Goal: Information Seeking & Learning: Learn about a topic

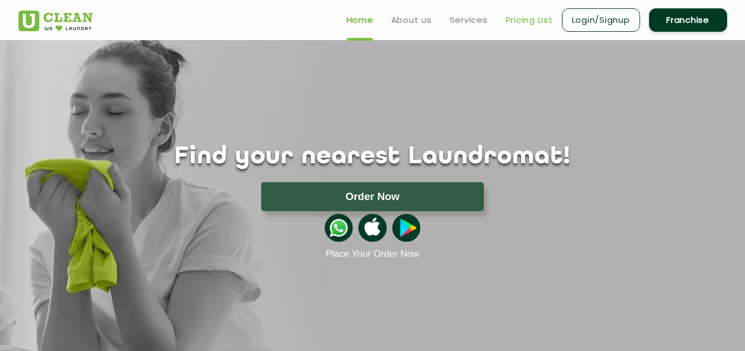
click at [516, 19] on link "Pricing List" at bounding box center [528, 19] width 47 height 13
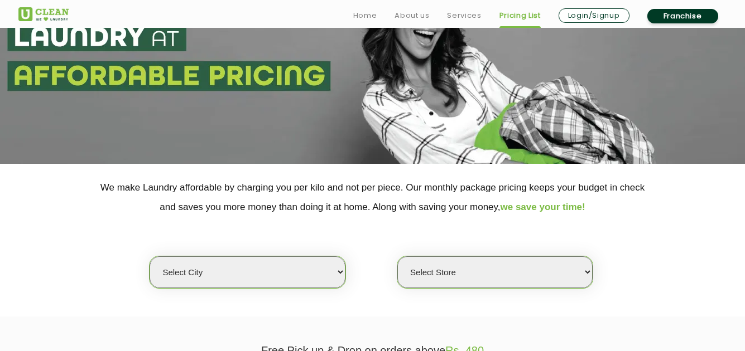
scroll to position [97, 0]
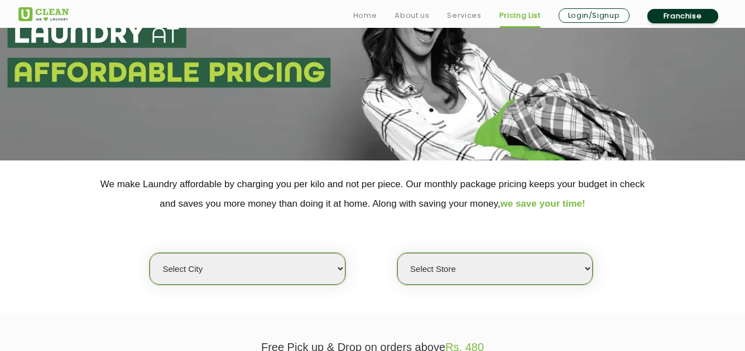
click at [330, 272] on select "Select city [GEOGRAPHIC_DATA] [GEOGRAPHIC_DATA] [GEOGRAPHIC_DATA] [GEOGRAPHIC_D…" at bounding box center [247, 269] width 195 height 32
select select "6"
click at [150, 253] on select "Select city [GEOGRAPHIC_DATA] [GEOGRAPHIC_DATA] [GEOGRAPHIC_DATA] [GEOGRAPHIC_D…" at bounding box center [247, 269] width 195 height 32
click at [532, 264] on select "Select Store [GEOGRAPHIC_DATA] [GEOGRAPHIC_DATA] UClean KR [GEOGRAPHIC_DATA] [G…" at bounding box center [494, 269] width 195 height 32
click at [397, 253] on select "Select Store [GEOGRAPHIC_DATA] [GEOGRAPHIC_DATA] UClean KR [GEOGRAPHIC_DATA] [G…" at bounding box center [494, 269] width 195 height 32
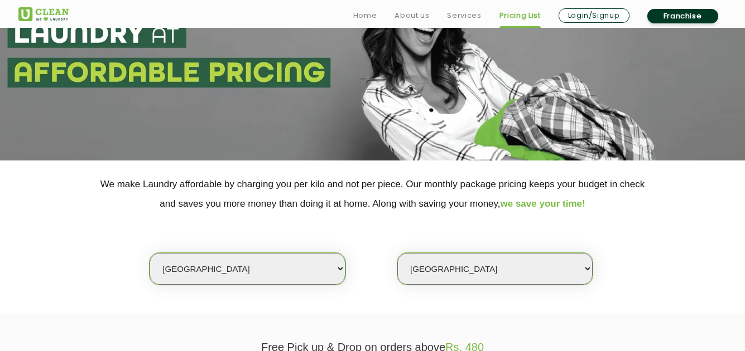
click at [426, 297] on section "We make Laundry affordable by charging you per kilo and not per piece. Our mont…" at bounding box center [372, 237] width 745 height 153
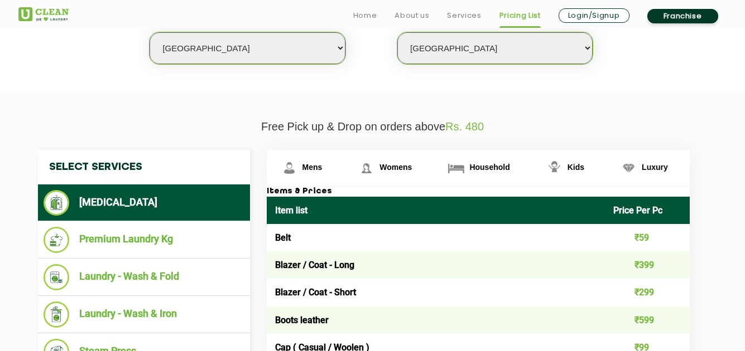
scroll to position [324, 0]
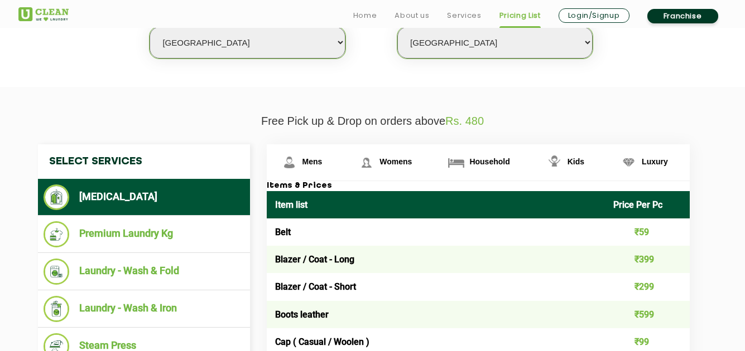
click at [585, 42] on select "Select Store [GEOGRAPHIC_DATA] [GEOGRAPHIC_DATA] UClean KR [GEOGRAPHIC_DATA] [G…" at bounding box center [494, 43] width 195 height 32
click at [397, 27] on select "Select Store [GEOGRAPHIC_DATA] [GEOGRAPHIC_DATA] UClean KR [GEOGRAPHIC_DATA] [G…" at bounding box center [494, 43] width 195 height 32
click at [582, 38] on select "Select Store [GEOGRAPHIC_DATA] [GEOGRAPHIC_DATA] UClean KR [GEOGRAPHIC_DATA] [G…" at bounding box center [494, 43] width 195 height 32
select select "356"
click at [397, 27] on select "Select Store [GEOGRAPHIC_DATA] [GEOGRAPHIC_DATA] UClean KR [GEOGRAPHIC_DATA] [G…" at bounding box center [494, 43] width 195 height 32
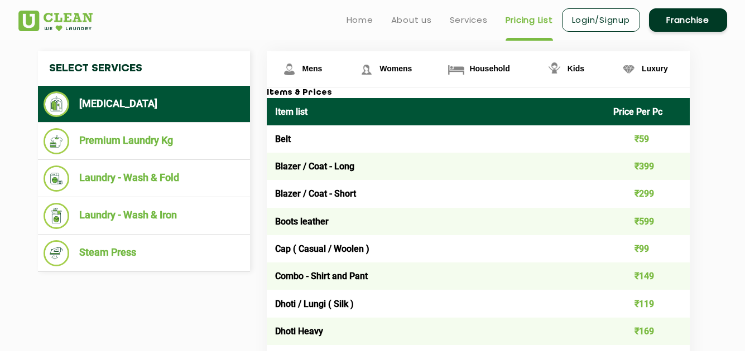
scroll to position [416, 0]
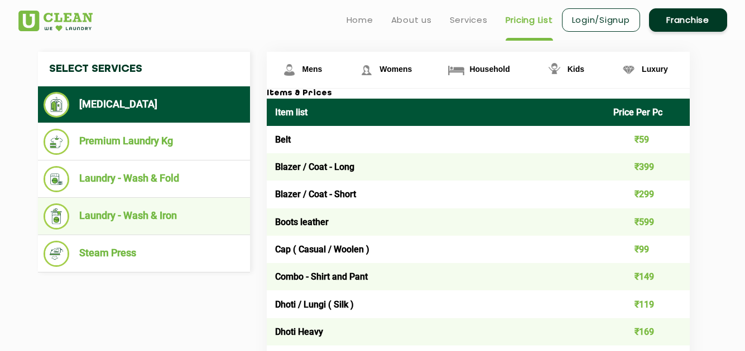
click at [133, 211] on li "Laundry - Wash & Iron" at bounding box center [144, 217] width 201 height 26
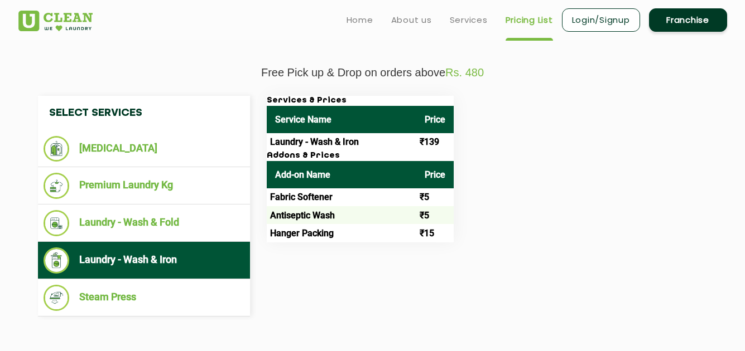
scroll to position [372, 0]
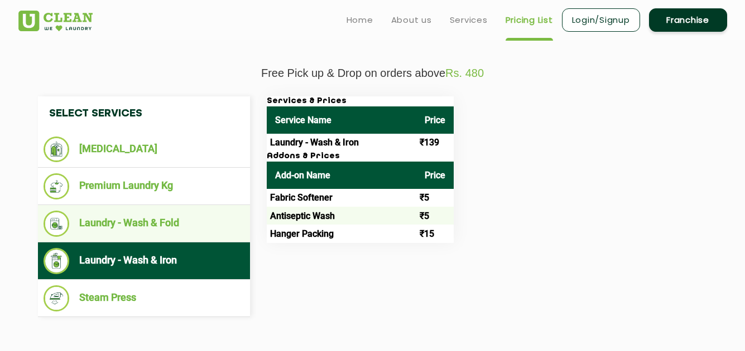
click at [171, 231] on li "Laundry - Wash & Fold" at bounding box center [144, 224] width 201 height 26
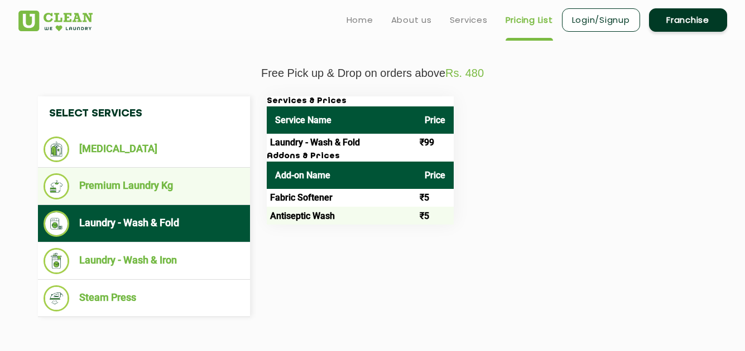
click at [155, 193] on li "Premium Laundry Kg" at bounding box center [144, 187] width 201 height 26
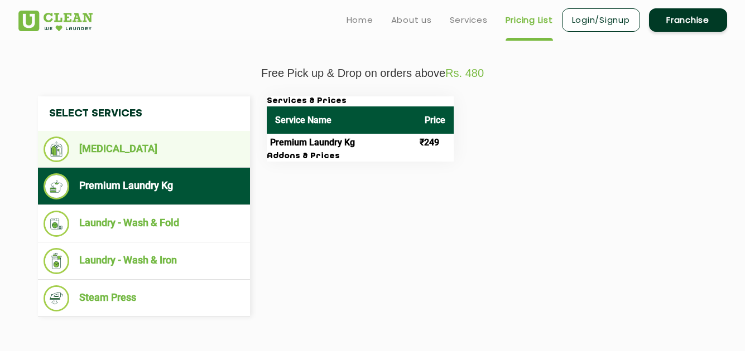
click at [143, 155] on li "[MEDICAL_DATA]" at bounding box center [144, 150] width 201 height 26
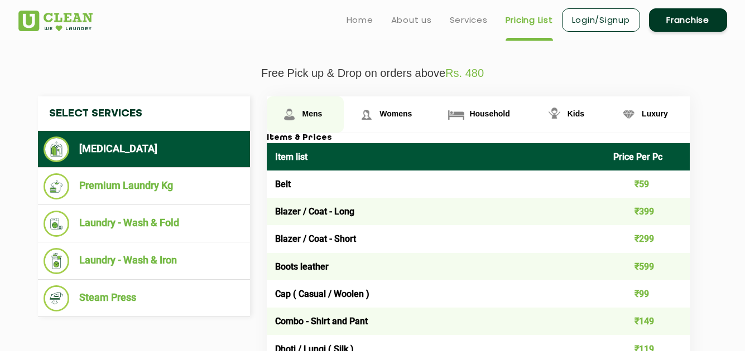
click at [310, 117] on span "Mens" at bounding box center [312, 113] width 20 height 9
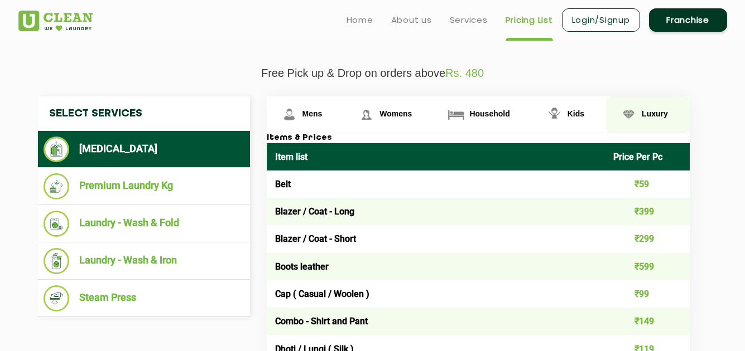
click at [322, 114] on span "Luxury" at bounding box center [312, 113] width 20 height 9
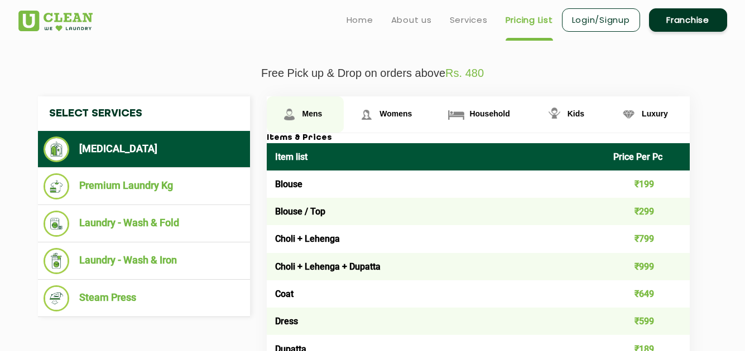
click at [315, 121] on link "Mens" at bounding box center [306, 115] width 78 height 36
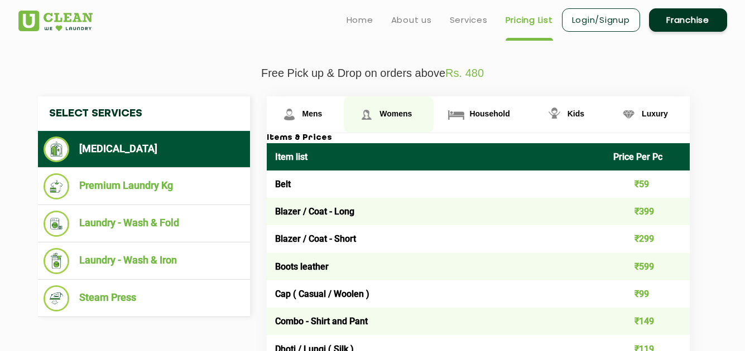
click at [344, 109] on link "Womens" at bounding box center [306, 115] width 78 height 36
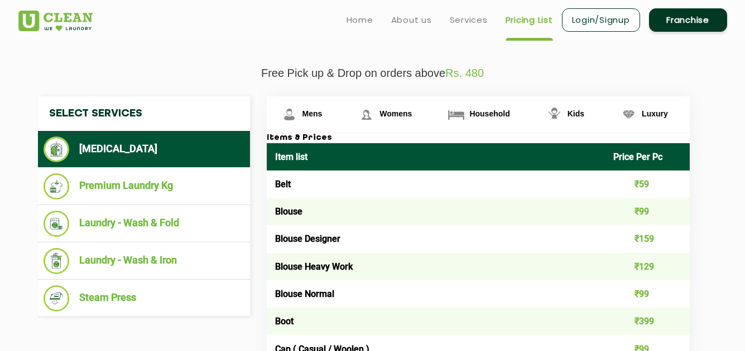
click at [399, 116] on span "Womens" at bounding box center [395, 113] width 32 height 9
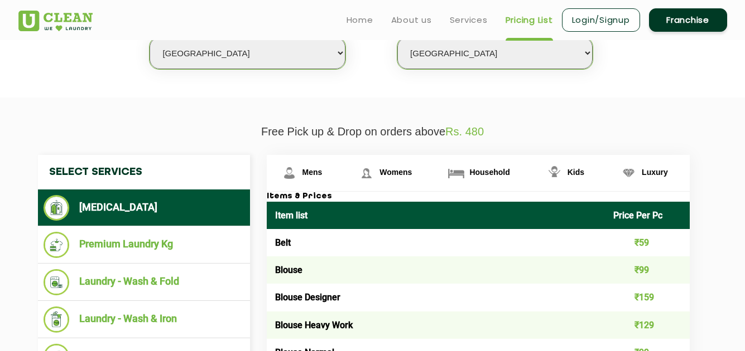
scroll to position [310, 0]
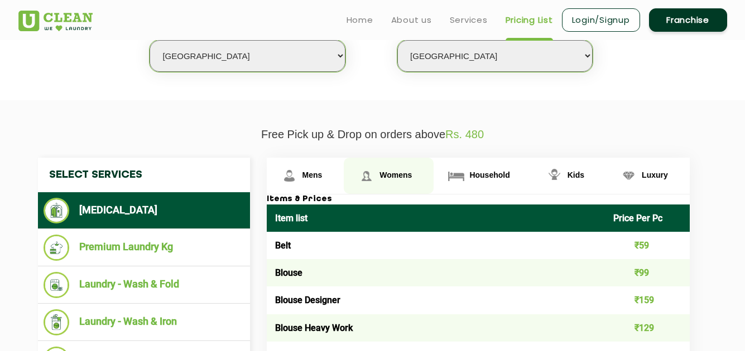
click at [388, 171] on span "Womens" at bounding box center [395, 175] width 32 height 9
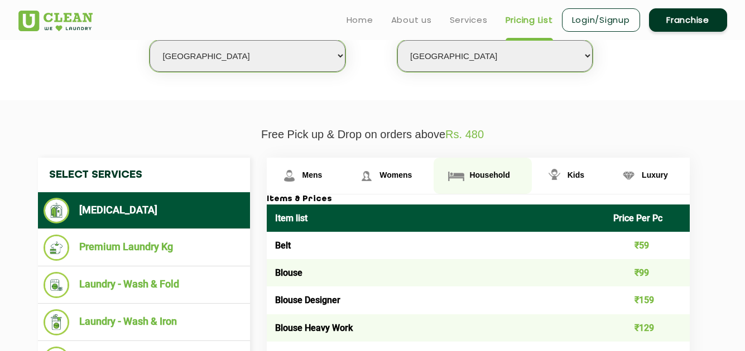
click at [322, 178] on span "Household" at bounding box center [312, 175] width 20 height 9
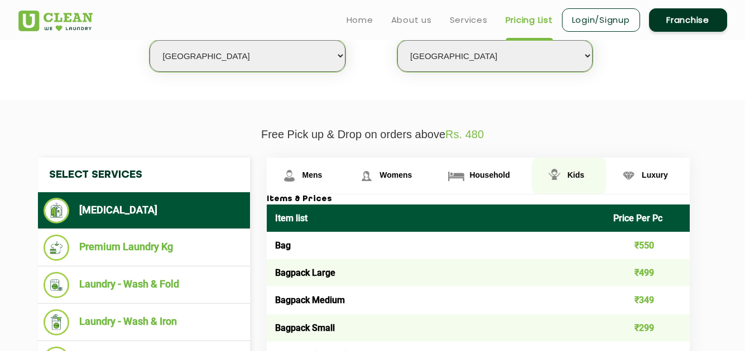
click at [322, 171] on span "Kids" at bounding box center [312, 175] width 20 height 9
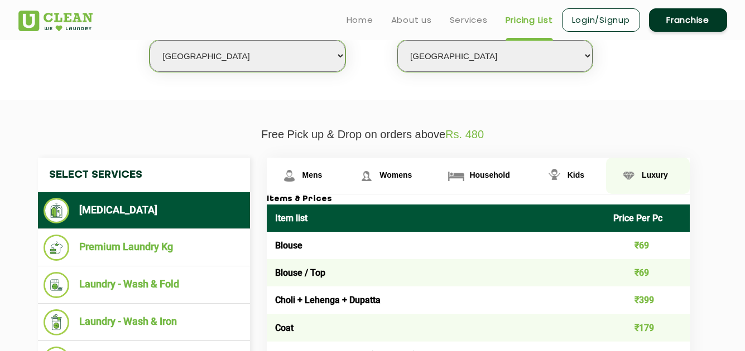
click at [322, 174] on span "Luxury" at bounding box center [312, 175] width 20 height 9
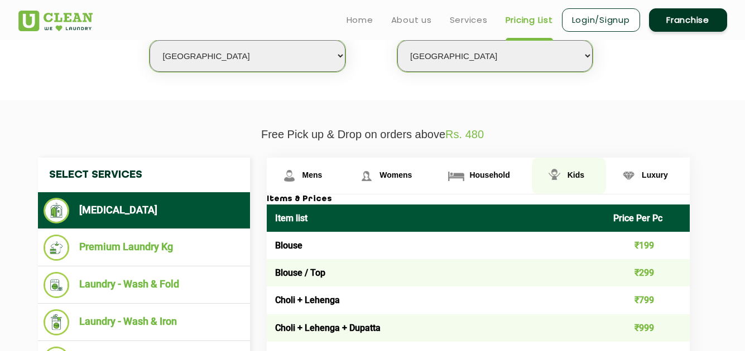
click at [322, 174] on span "Kids" at bounding box center [312, 175] width 20 height 9
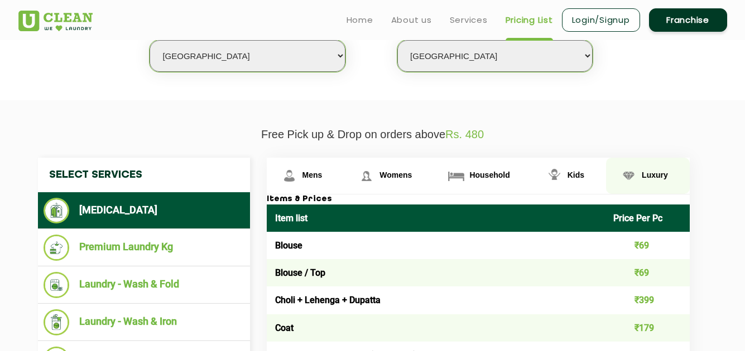
click at [299, 180] on img at bounding box center [290, 176] width 20 height 20
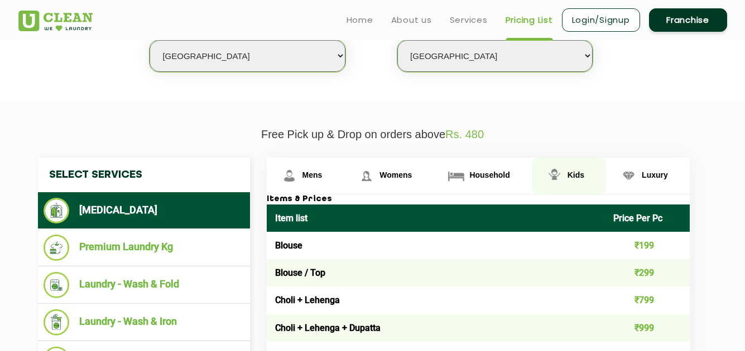
click at [322, 177] on span "Kids" at bounding box center [312, 175] width 20 height 9
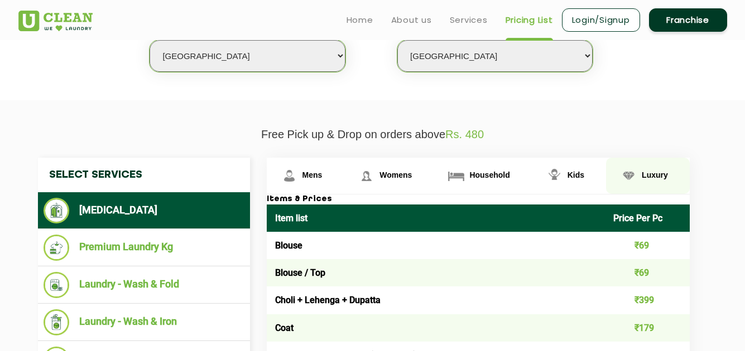
click at [344, 180] on link "Luxury" at bounding box center [306, 176] width 78 height 36
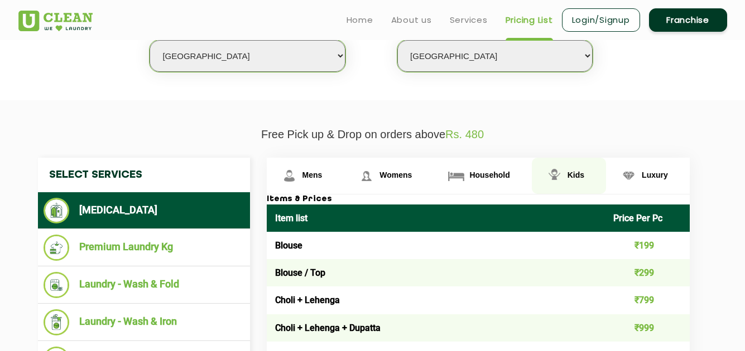
click at [322, 177] on span "Kids" at bounding box center [312, 175] width 20 height 9
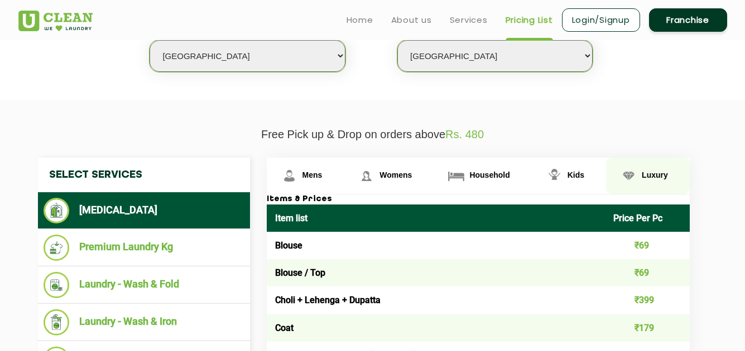
click at [344, 181] on link "Luxury" at bounding box center [306, 176] width 78 height 36
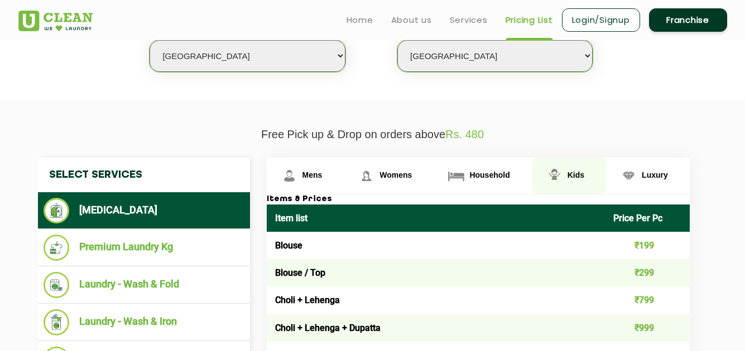
click at [344, 185] on link "Kids" at bounding box center [306, 176] width 78 height 36
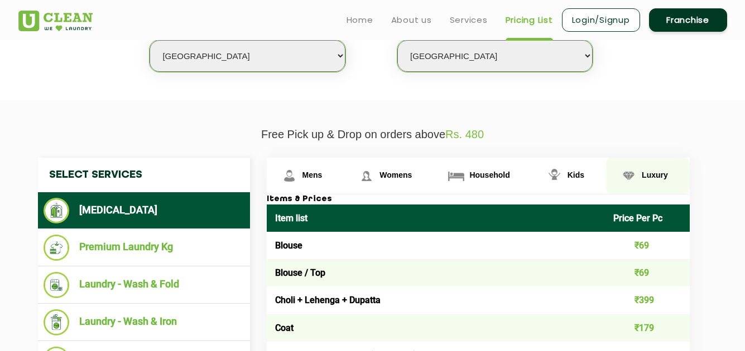
click at [322, 179] on span "Luxury" at bounding box center [312, 175] width 20 height 9
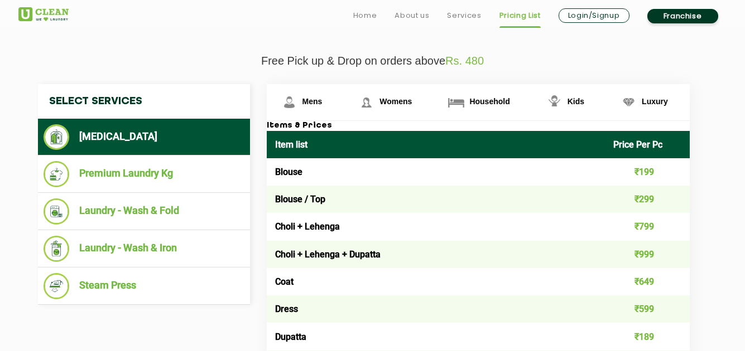
scroll to position [384, 0]
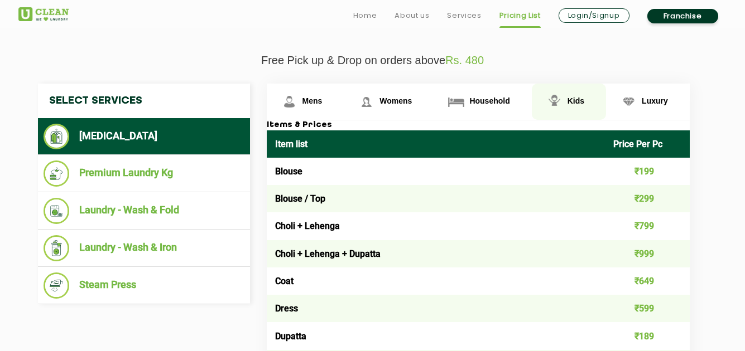
click at [322, 101] on span "Kids" at bounding box center [312, 101] width 20 height 9
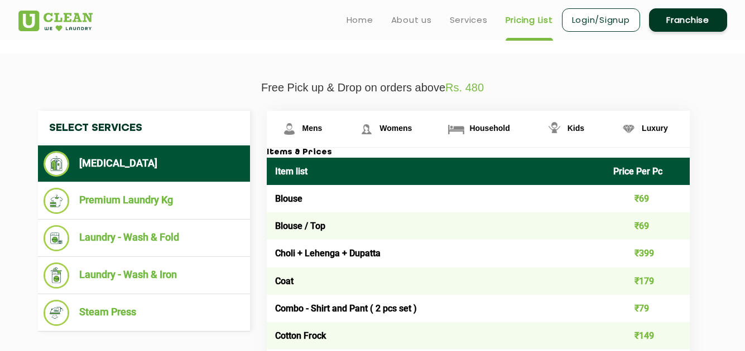
scroll to position [357, 0]
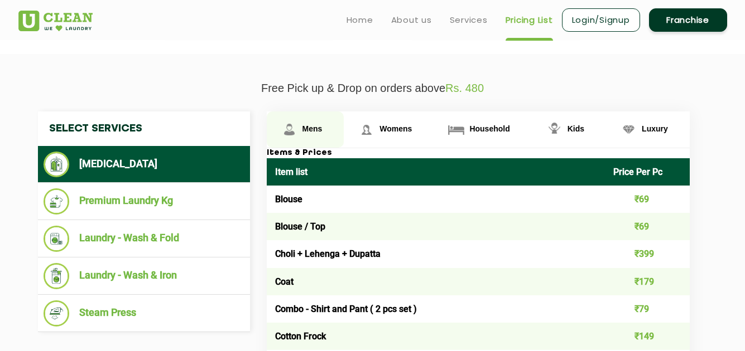
click at [309, 131] on span "Mens" at bounding box center [312, 128] width 20 height 9
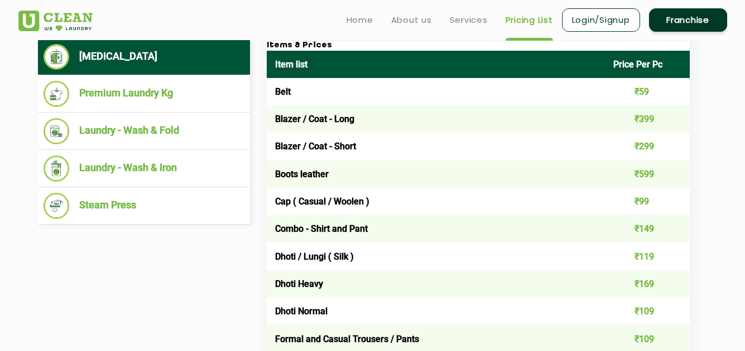
scroll to position [320, 0]
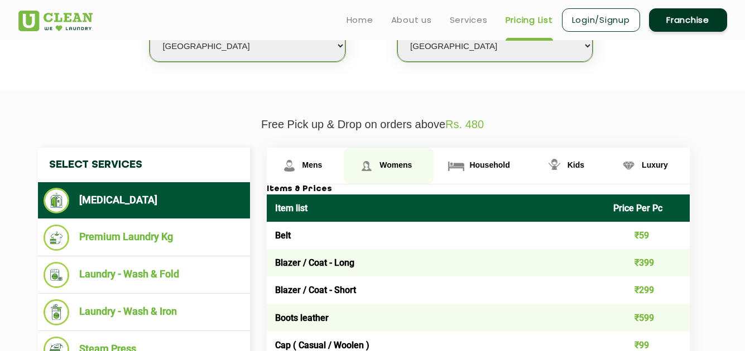
click at [322, 162] on span "Womens" at bounding box center [312, 165] width 20 height 9
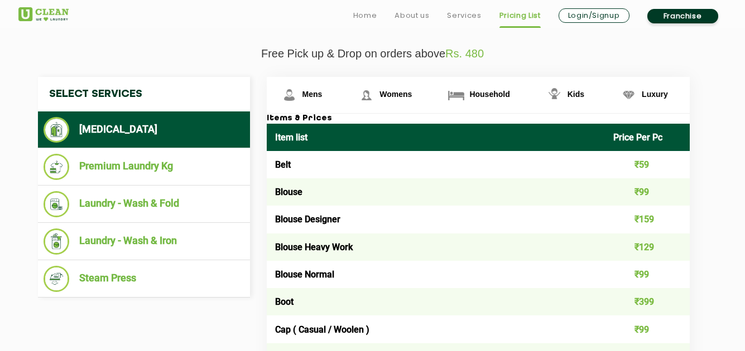
scroll to position [392, 0]
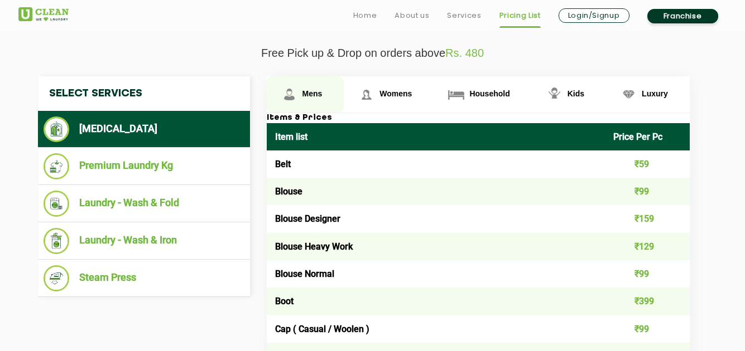
click at [305, 98] on span "Mens" at bounding box center [312, 93] width 20 height 9
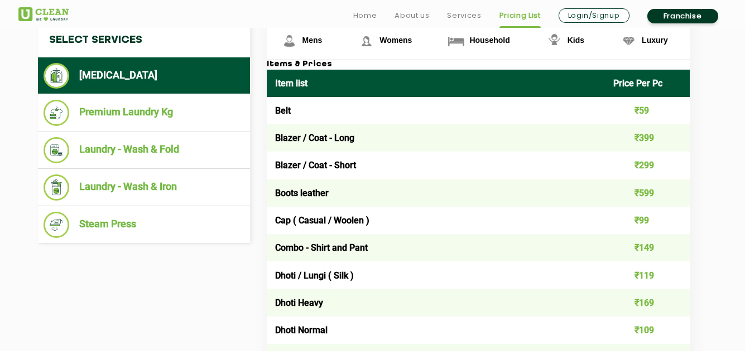
scroll to position [447, 0]
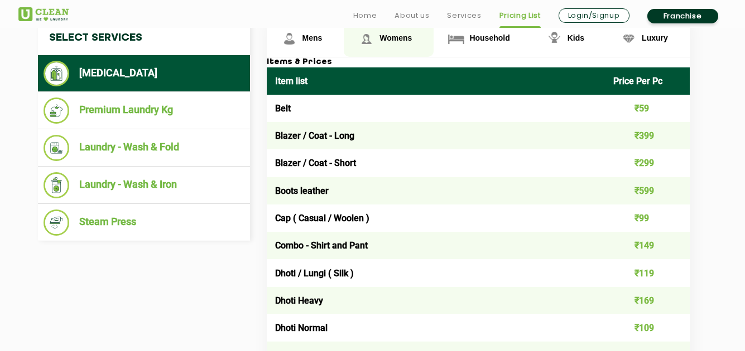
click at [322, 41] on span "Womens" at bounding box center [312, 37] width 20 height 9
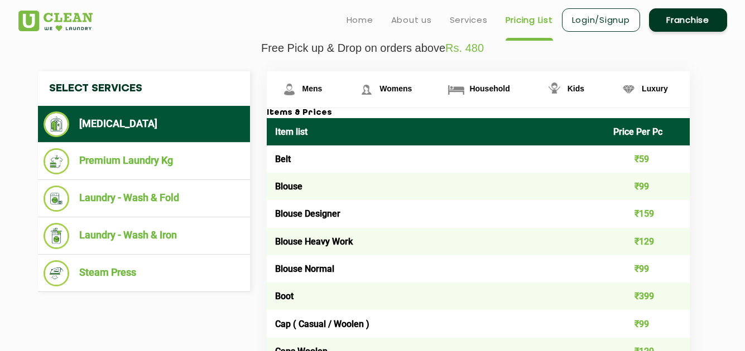
scroll to position [396, 0]
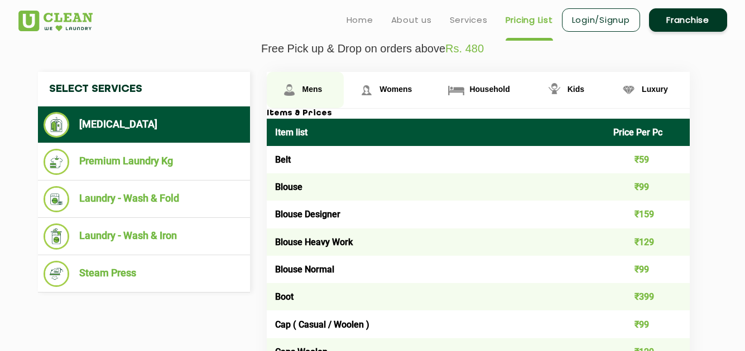
click at [309, 90] on span "Mens" at bounding box center [312, 89] width 20 height 9
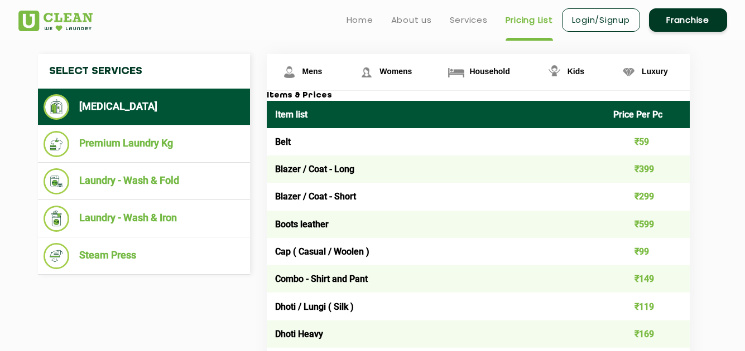
scroll to position [403, 0]
